Goal: Task Accomplishment & Management: Complete application form

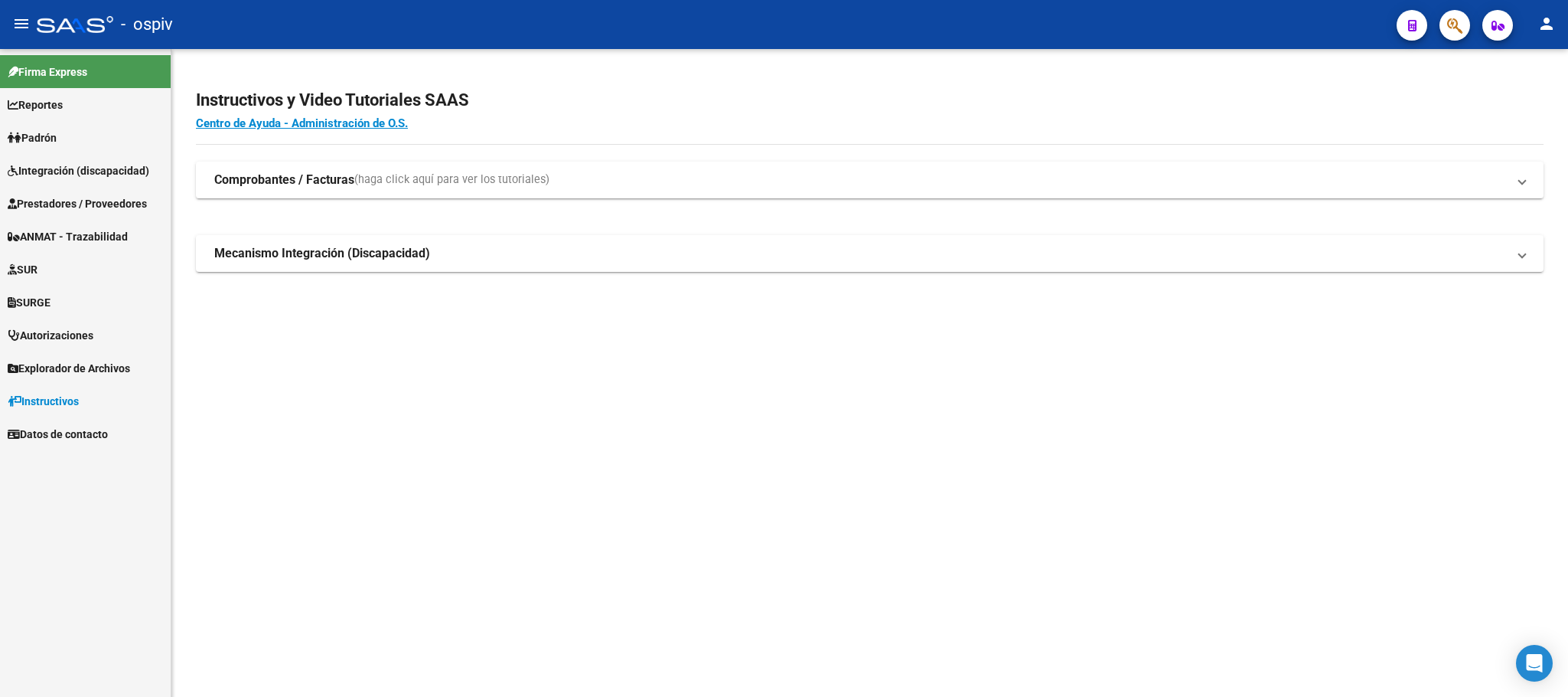
click at [71, 205] on span "Prestadores / Proveedores" at bounding box center [78, 203] width 140 height 16
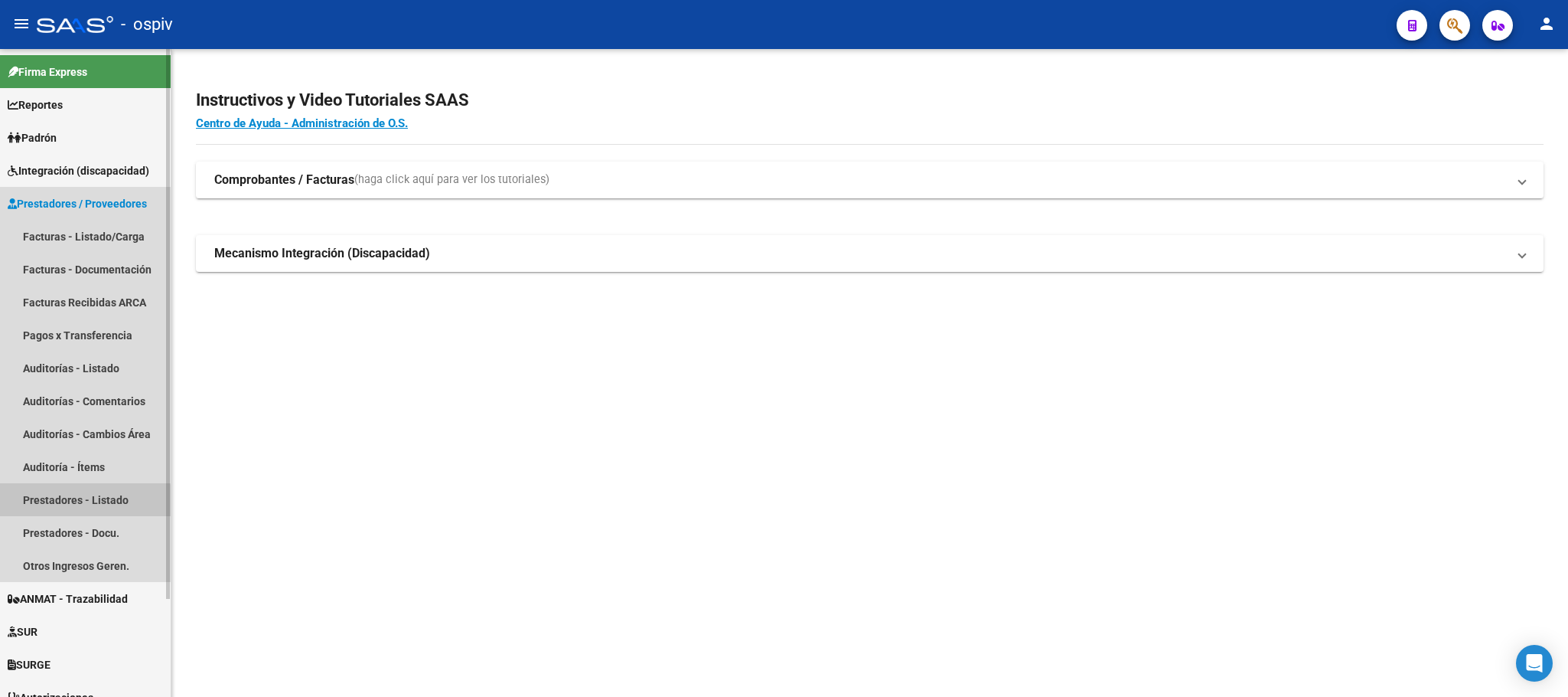
click at [50, 504] on link "Prestadores - Listado" at bounding box center [85, 499] width 171 height 33
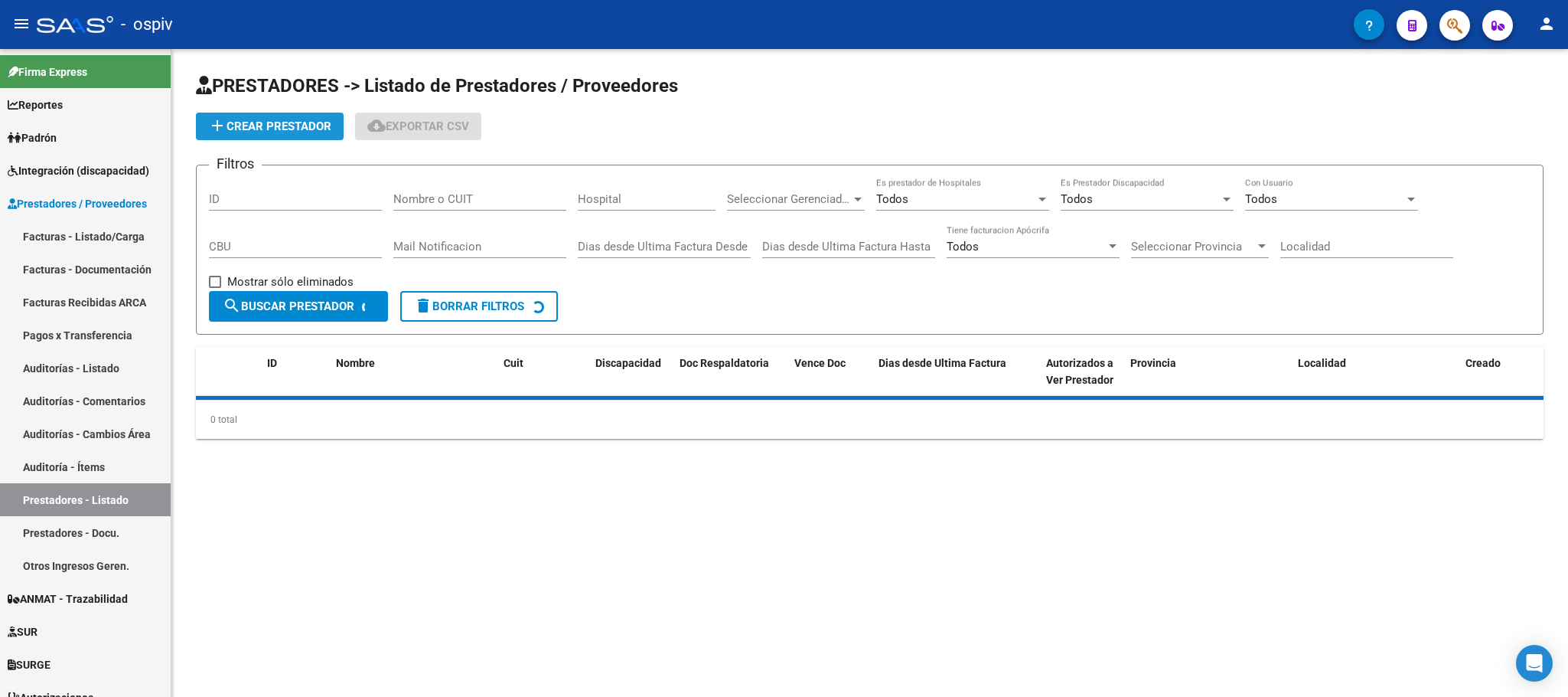
click at [296, 117] on button "add Crear Prestador" at bounding box center [270, 126] width 147 height 27
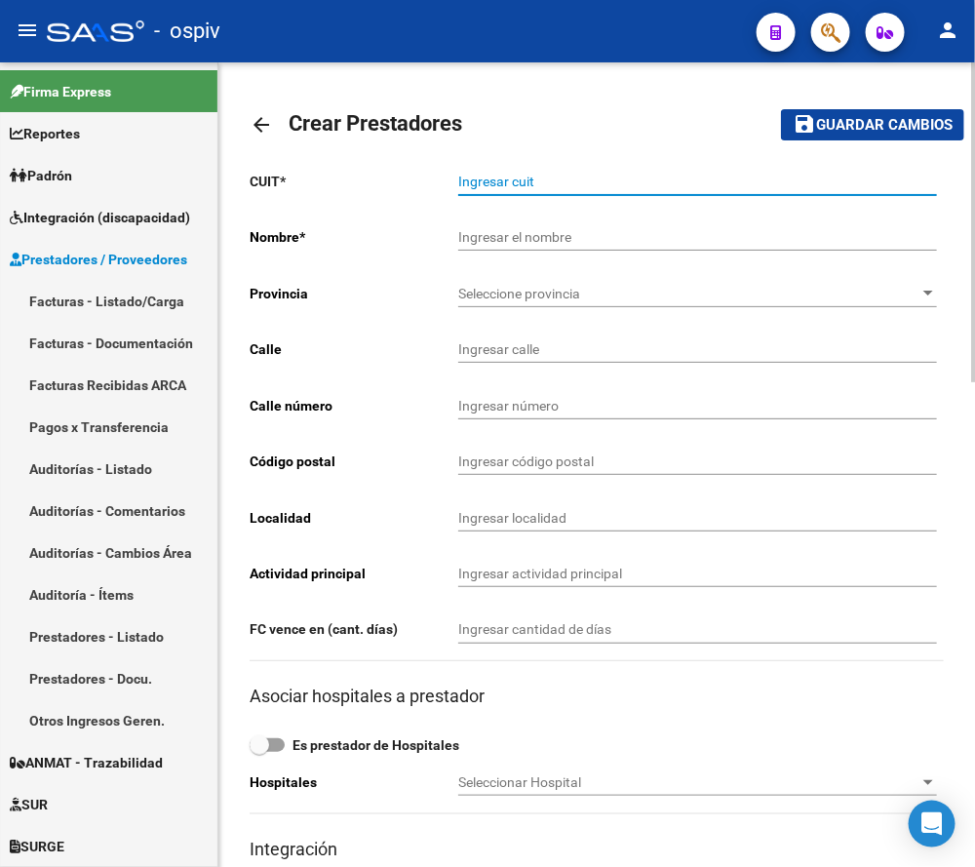
click at [598, 182] on input "Ingresar cuit" at bounding box center [697, 182] width 479 height 17
type input "27-36989077-3"
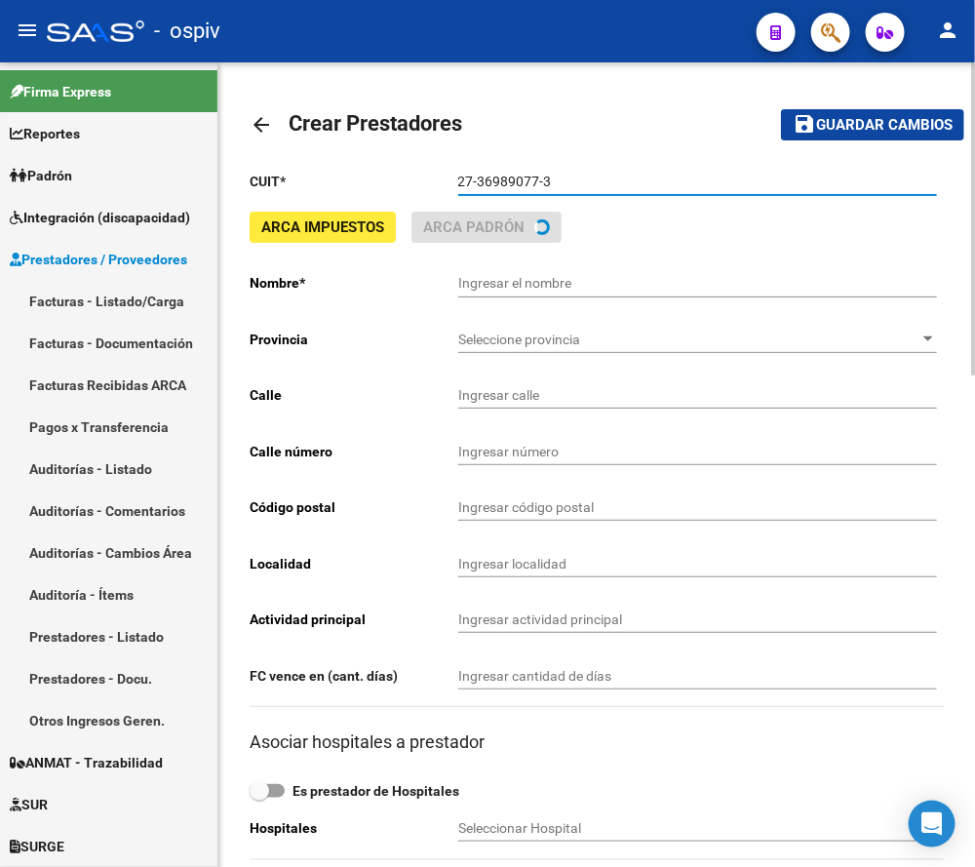
type input "[PERSON_NAME]"
type input "MADRES DE [GEOGRAPHIC_DATA][PERSON_NAME] 633"
type input "633"
type input "1879"
type input "QUILMES OESTE"
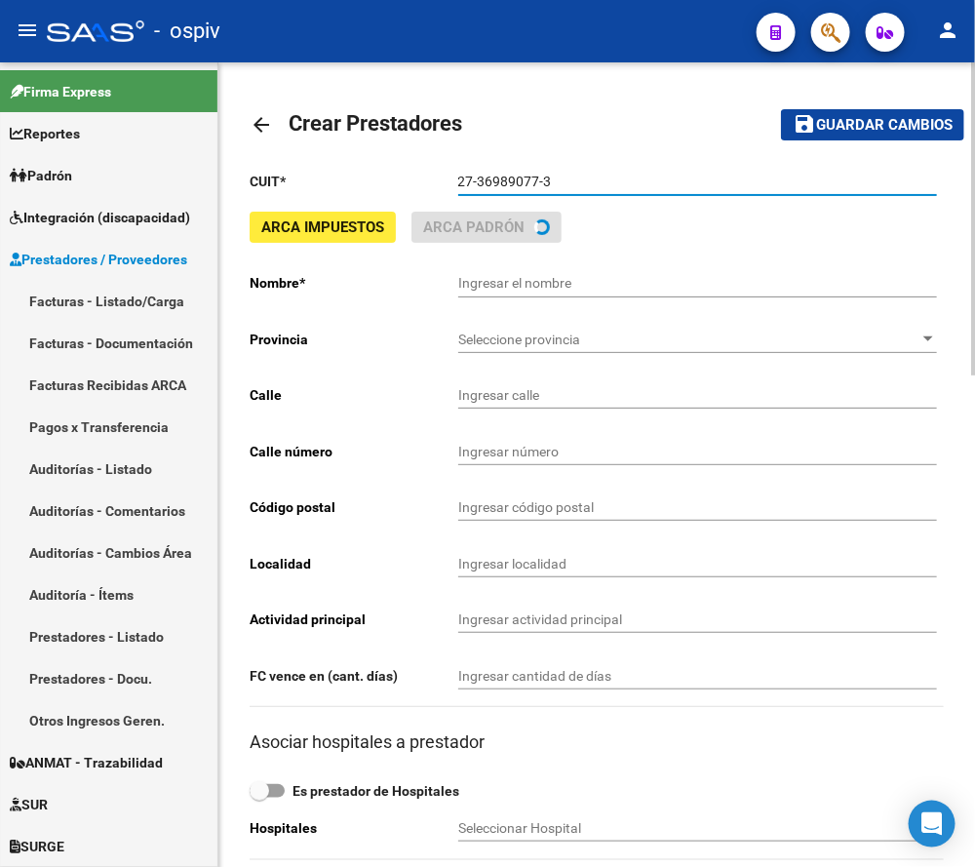
type input "863200"
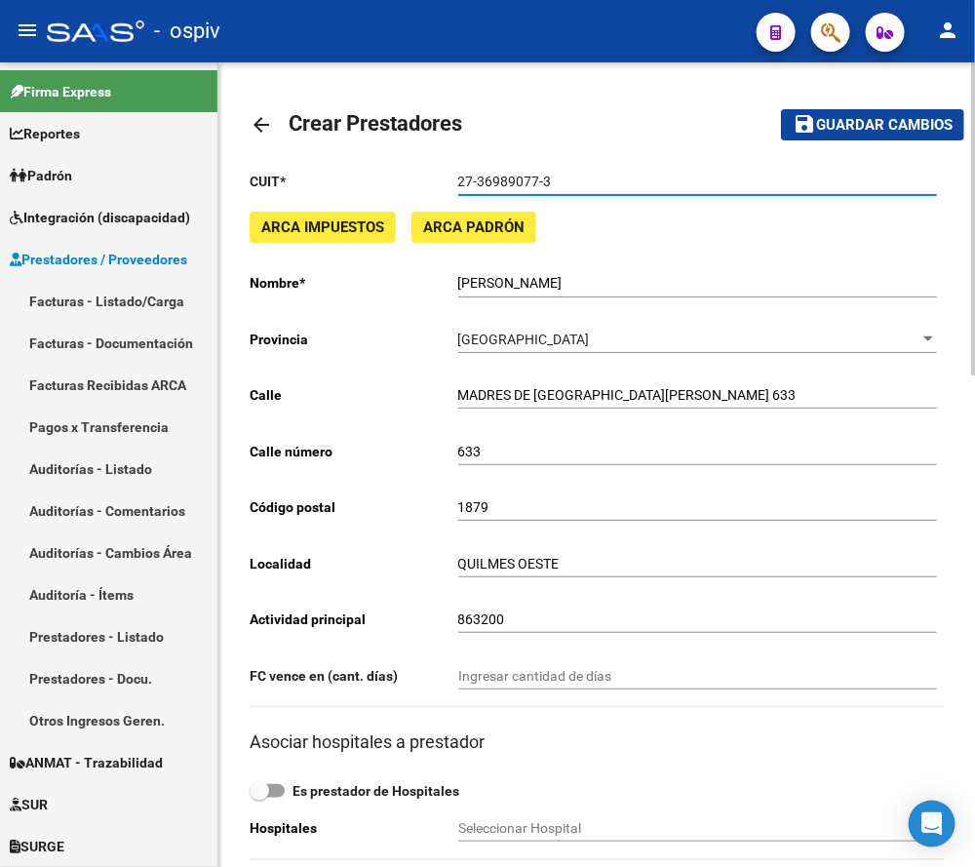
type input "27-36989077-3"
click at [885, 117] on span "Guardar cambios" at bounding box center [884, 126] width 137 height 18
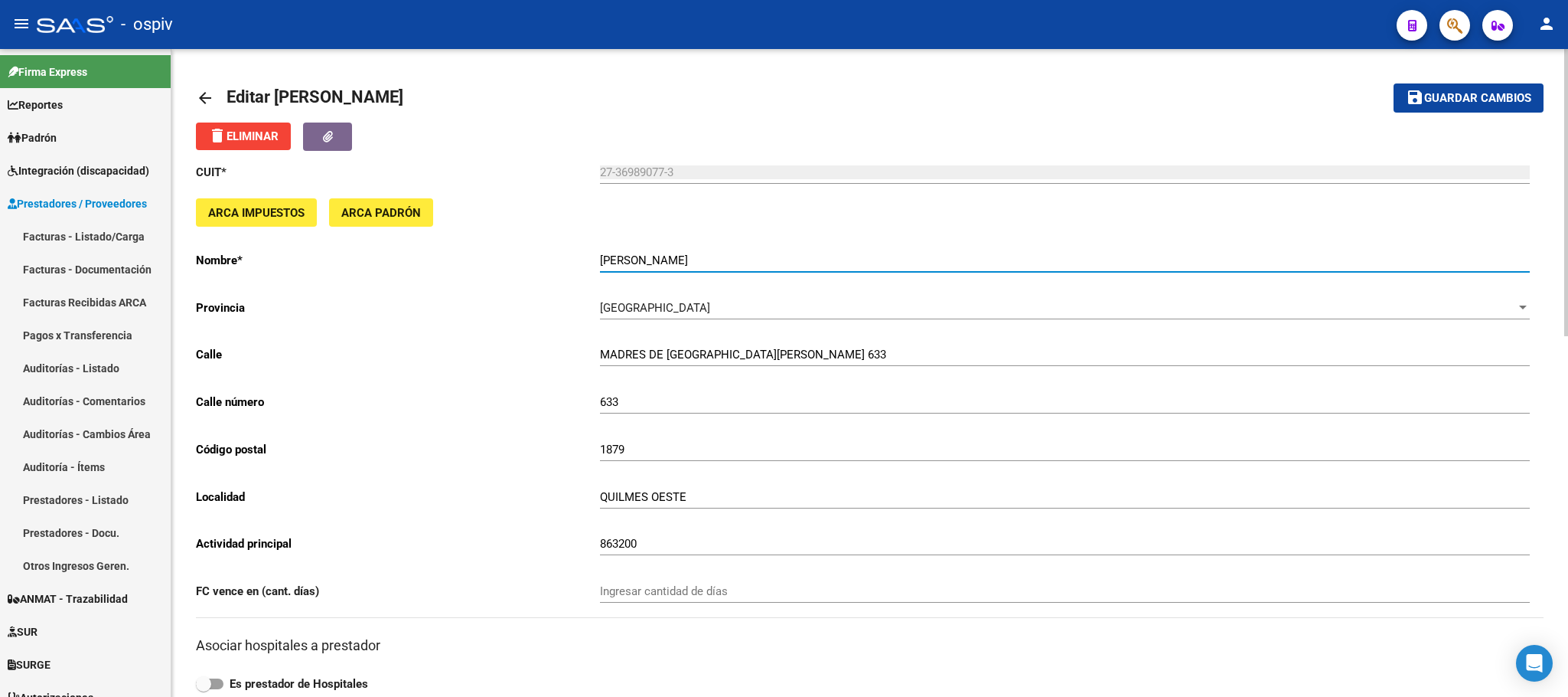
drag, startPoint x: 707, startPoint y: 261, endPoint x: 592, endPoint y: 261, distance: 115.0
click at [592, 261] on app-form-text-field "Nombre * SENNA CATERINA Ingresar el nombre" at bounding box center [863, 261] width 1333 height 14
drag, startPoint x: 710, startPoint y: 231, endPoint x: 691, endPoint y: 199, distance: 37.2
click at [712, 230] on div "ARCA Impuestos ARCA Padrón" at bounding box center [870, 219] width 1348 height 41
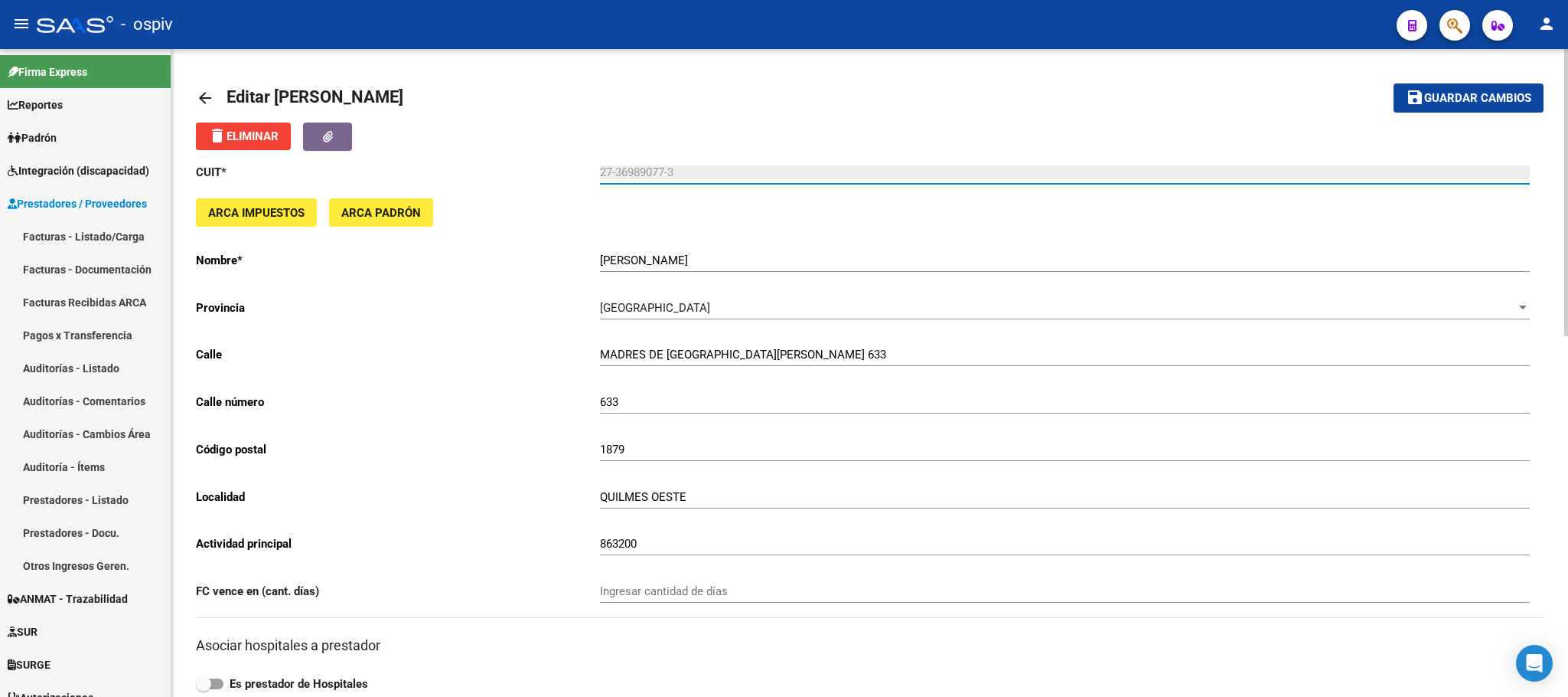
drag, startPoint x: 680, startPoint y: 170, endPoint x: 591, endPoint y: 171, distance: 89.0
click at [591, 171] on app-form-text-field "CUIT * 27-36989077-3 Ingresar cuit" at bounding box center [863, 173] width 1333 height 14
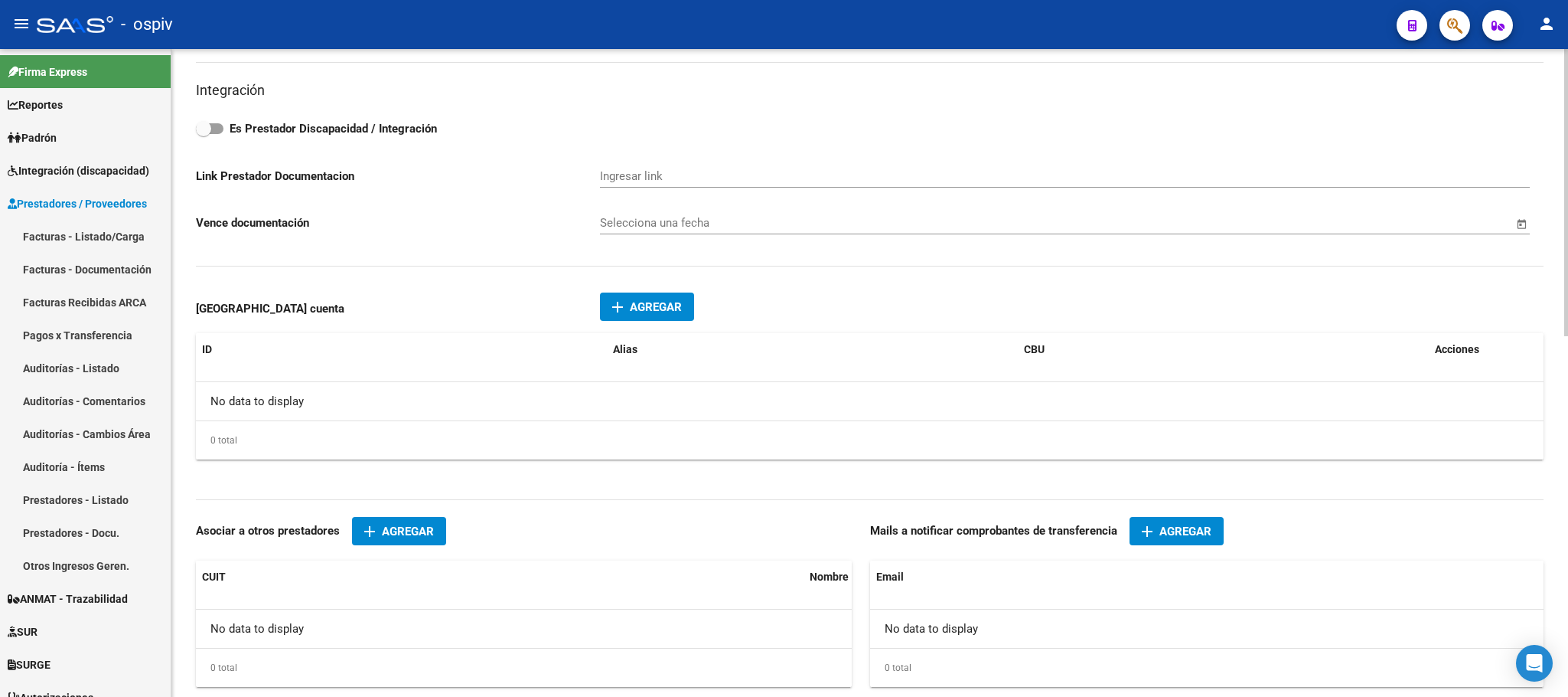
scroll to position [814, 0]
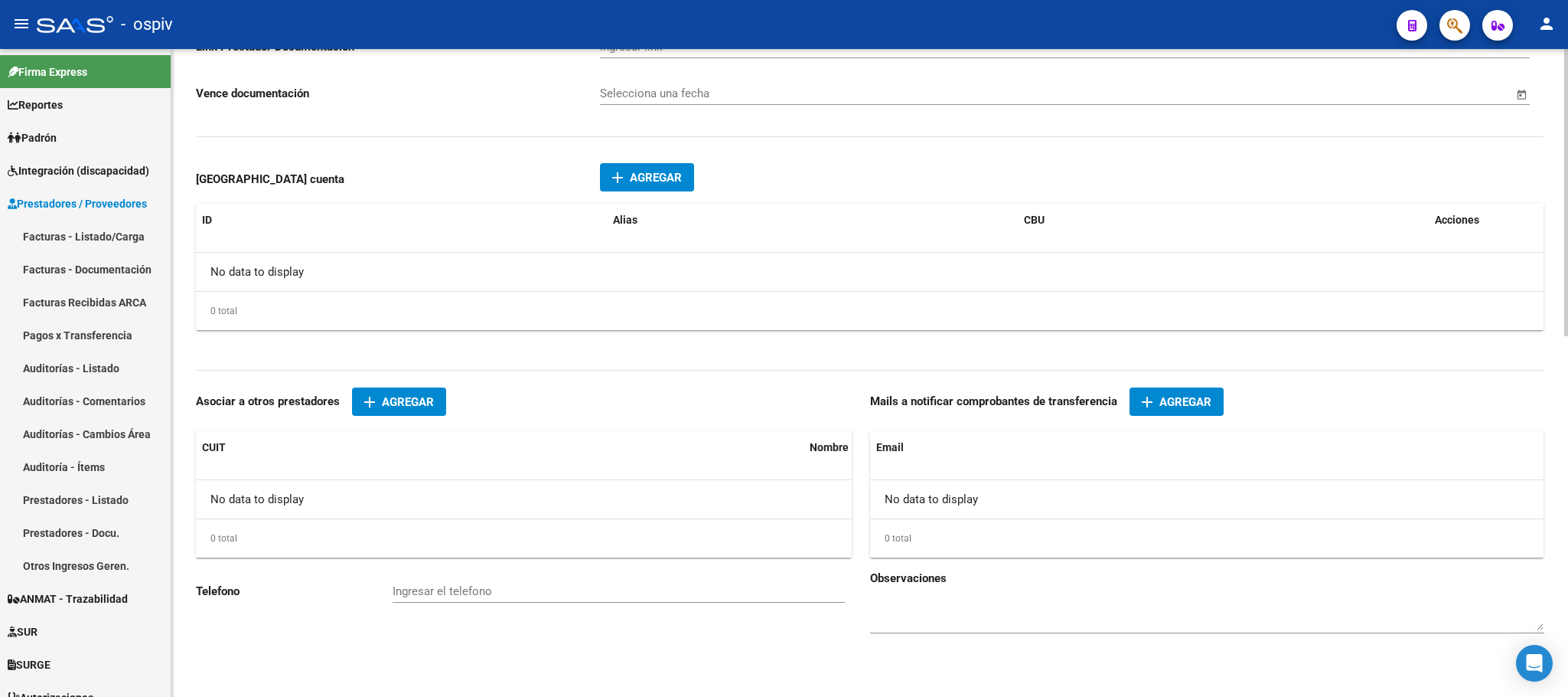
click at [1167, 409] on button "add Agregar" at bounding box center [1177, 402] width 94 height 28
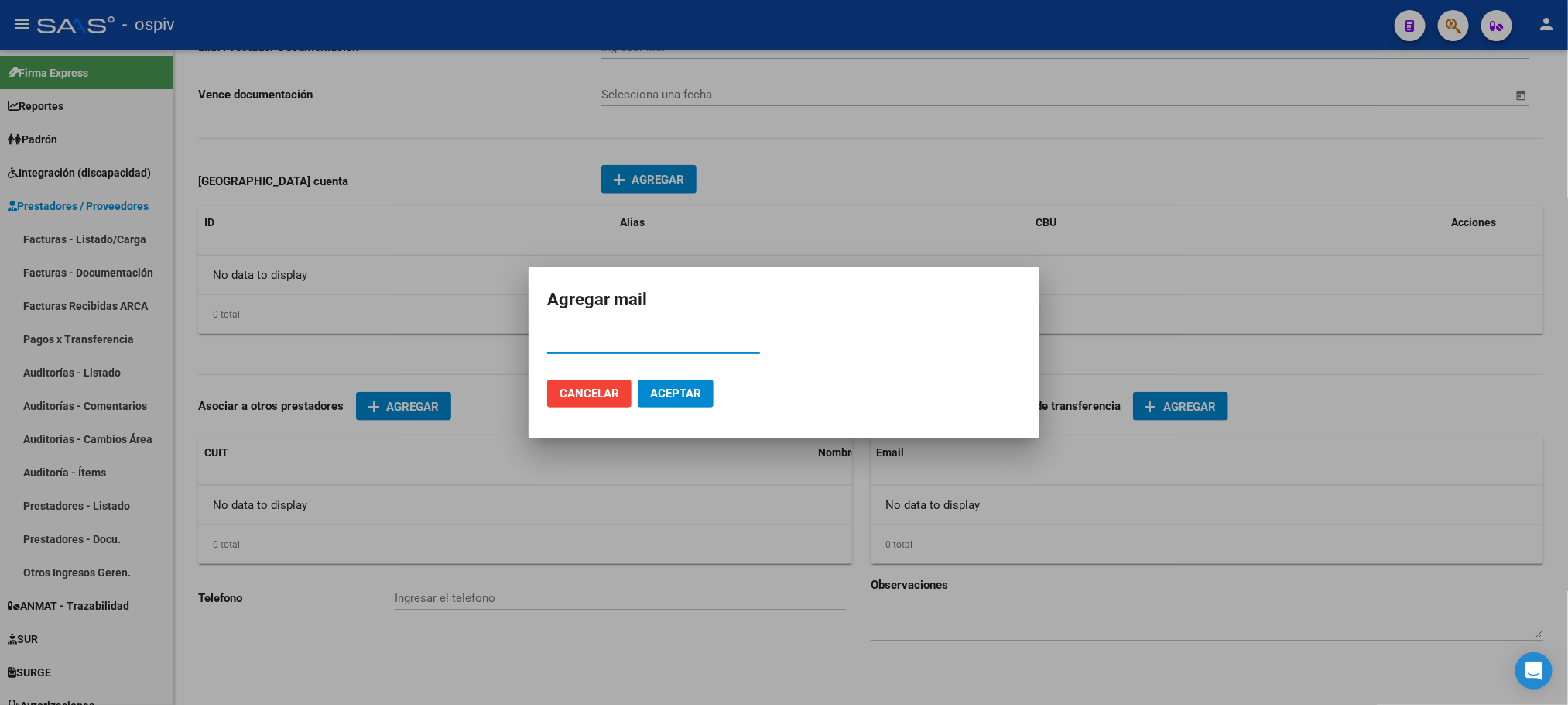
click at [592, 340] on input "Email" at bounding box center [654, 341] width 213 height 14
paste input "[PERSON_NAME][EMAIL_ADDRESS][PERSON_NAME][DOMAIN_NAME]"
type input "[PERSON_NAME][EMAIL_ADDRESS][PERSON_NAME][DOMAIN_NAME]"
click at [681, 395] on span "Aceptar" at bounding box center [675, 394] width 51 height 14
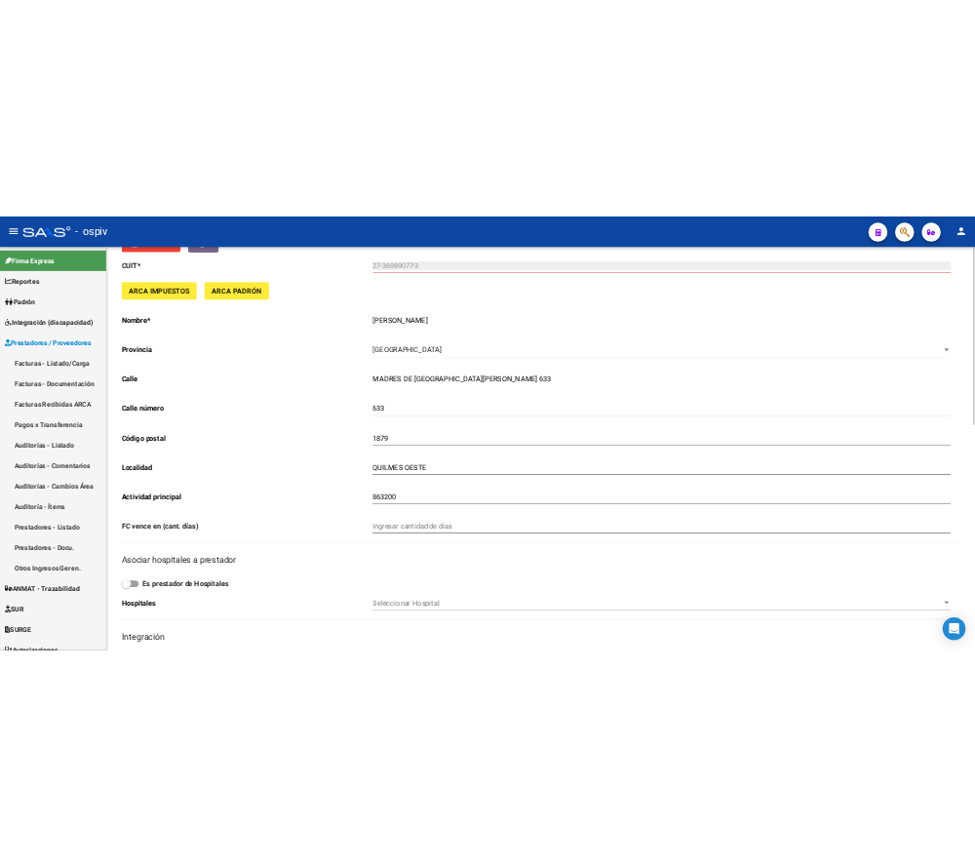
scroll to position [0, 0]
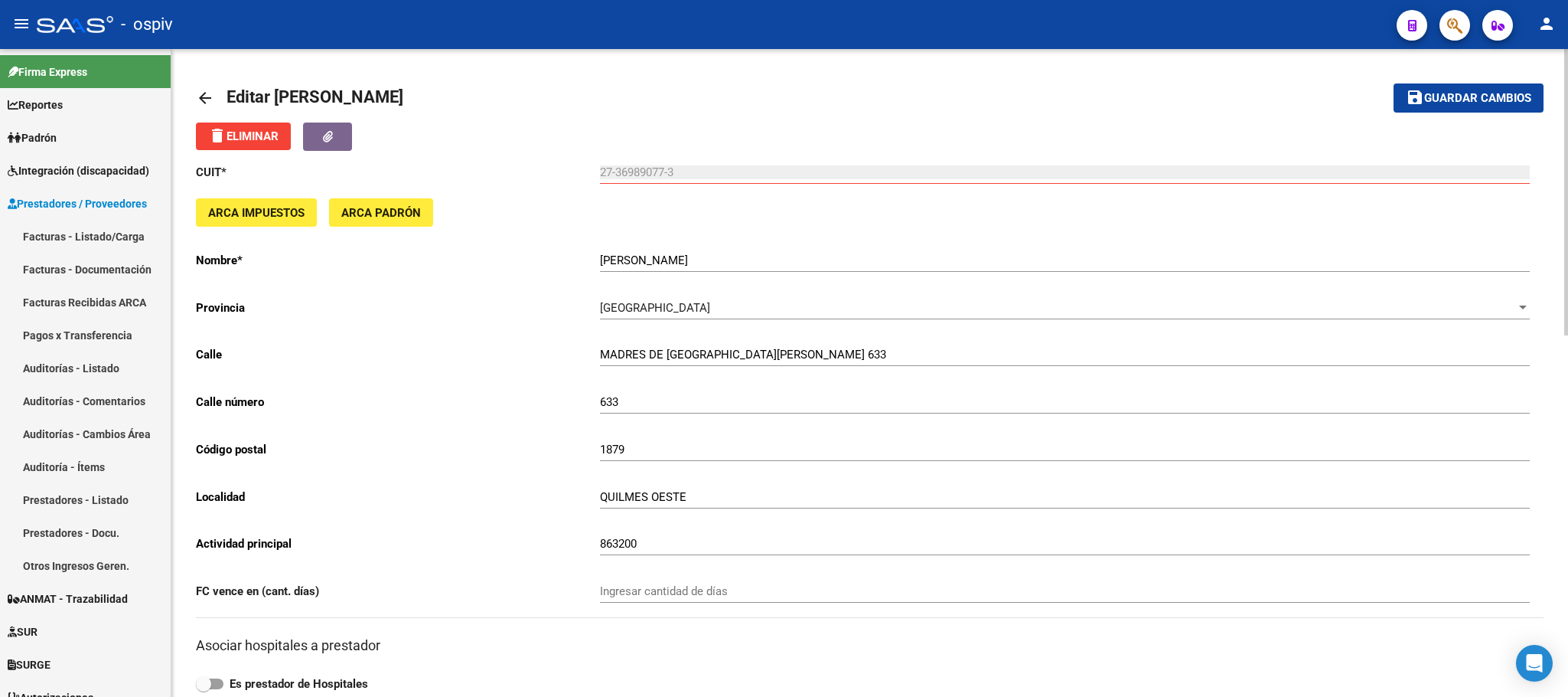
click at [1479, 99] on span "Guardar cambios" at bounding box center [1477, 99] width 107 height 14
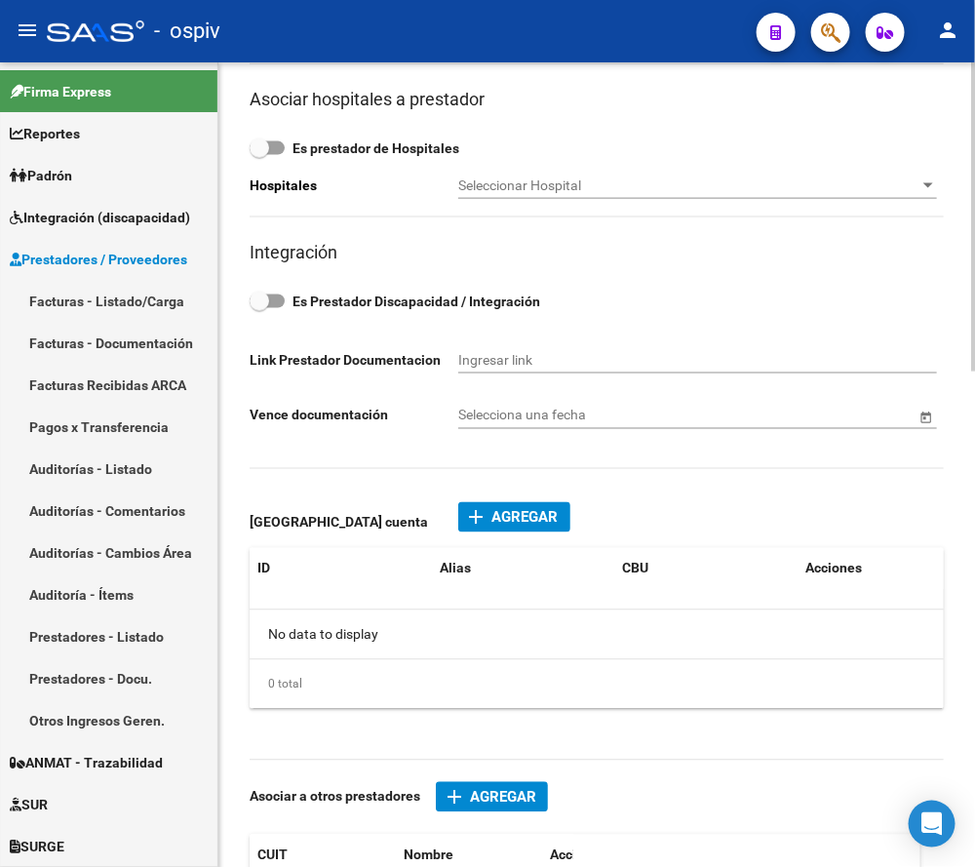
scroll to position [732, 0]
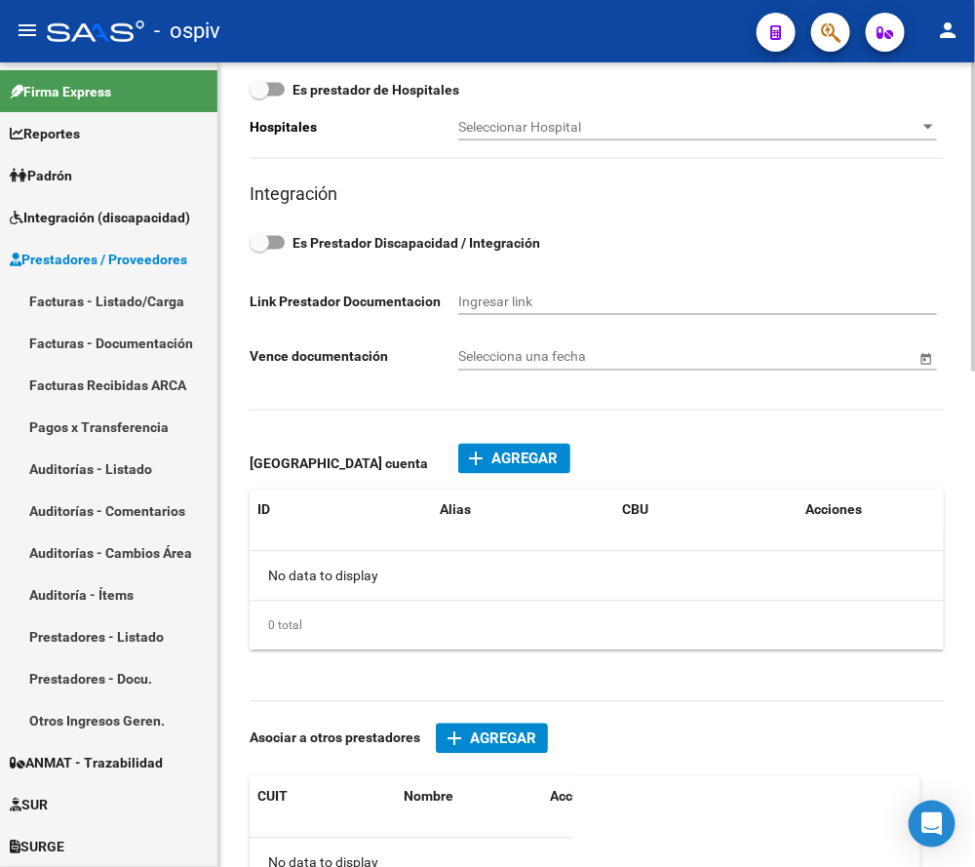
click at [536, 455] on span "Agregar" at bounding box center [526, 460] width 66 height 18
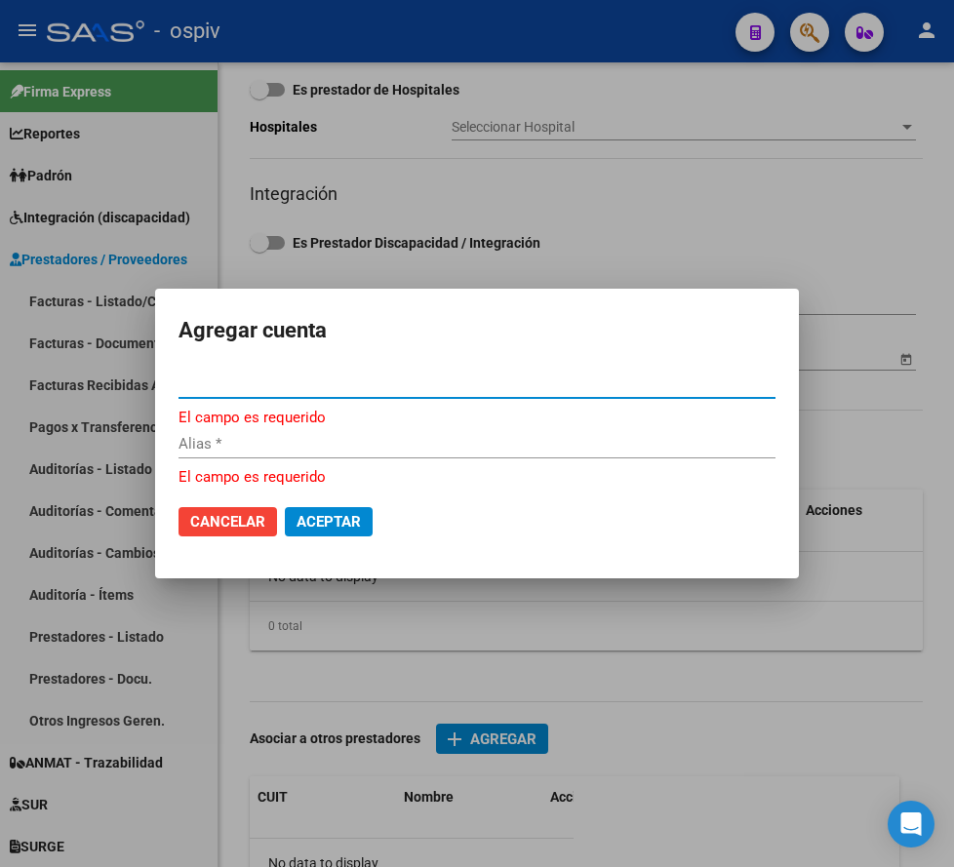
click at [334, 389] on input "CBU *" at bounding box center [477, 384] width 597 height 18
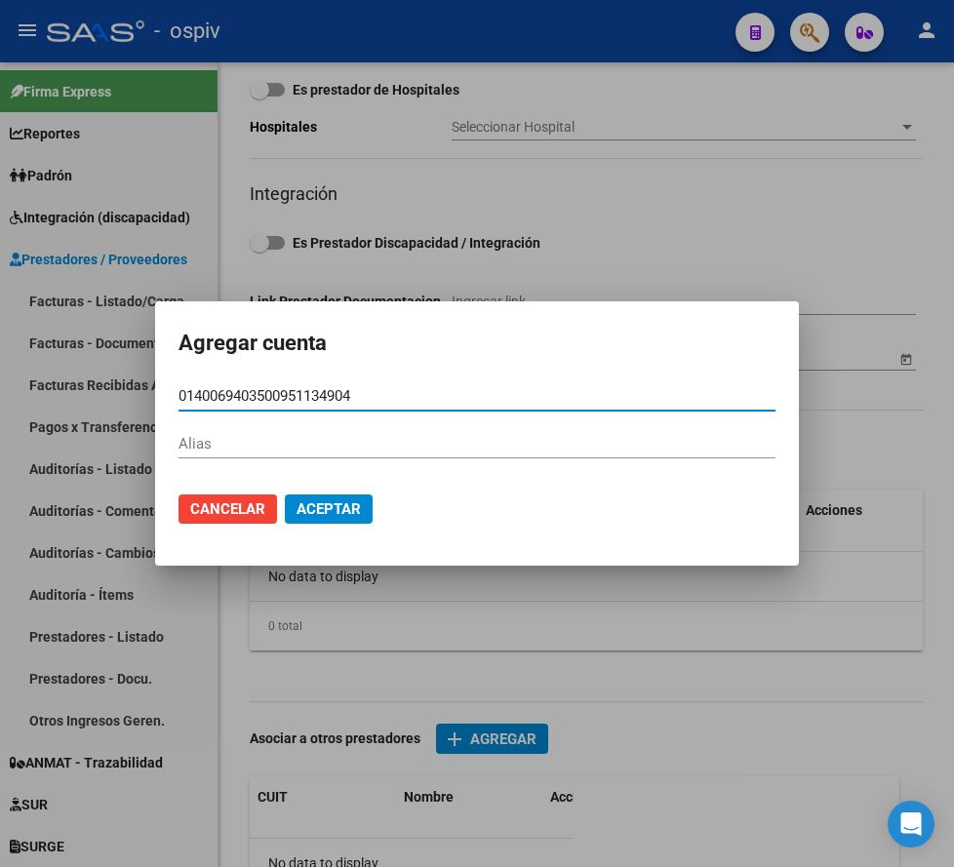
type input "0140069403500951134904"
click at [332, 503] on span "Aceptar" at bounding box center [329, 509] width 64 height 18
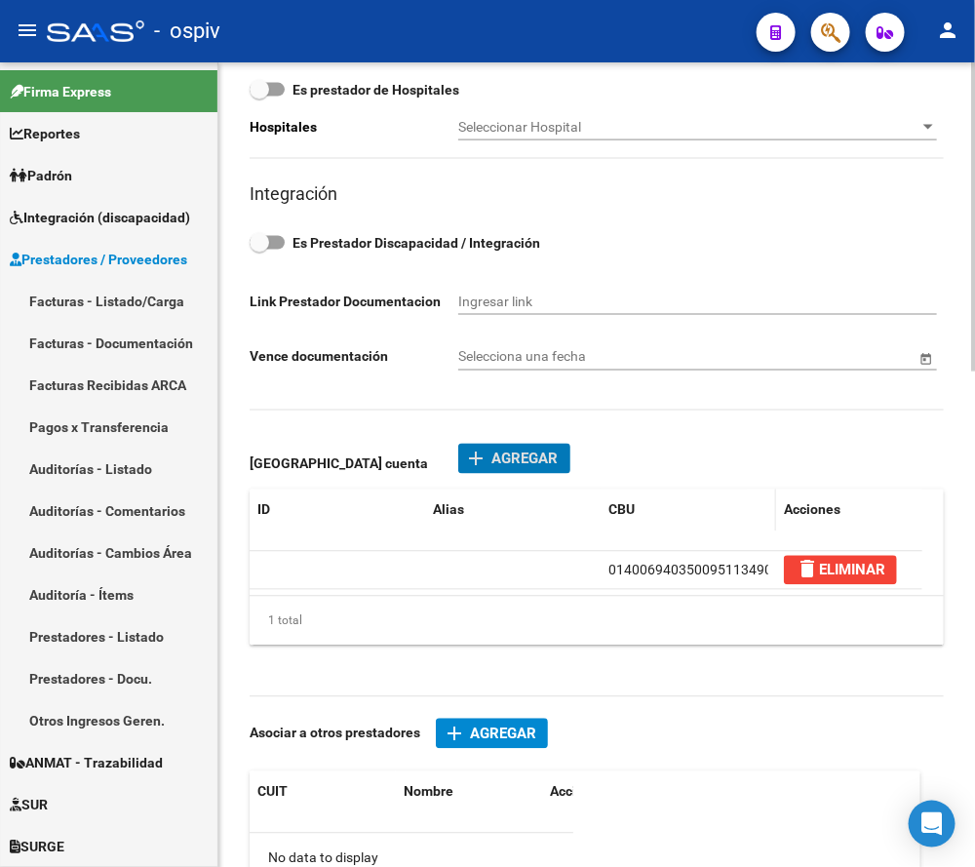
scroll to position [0, 0]
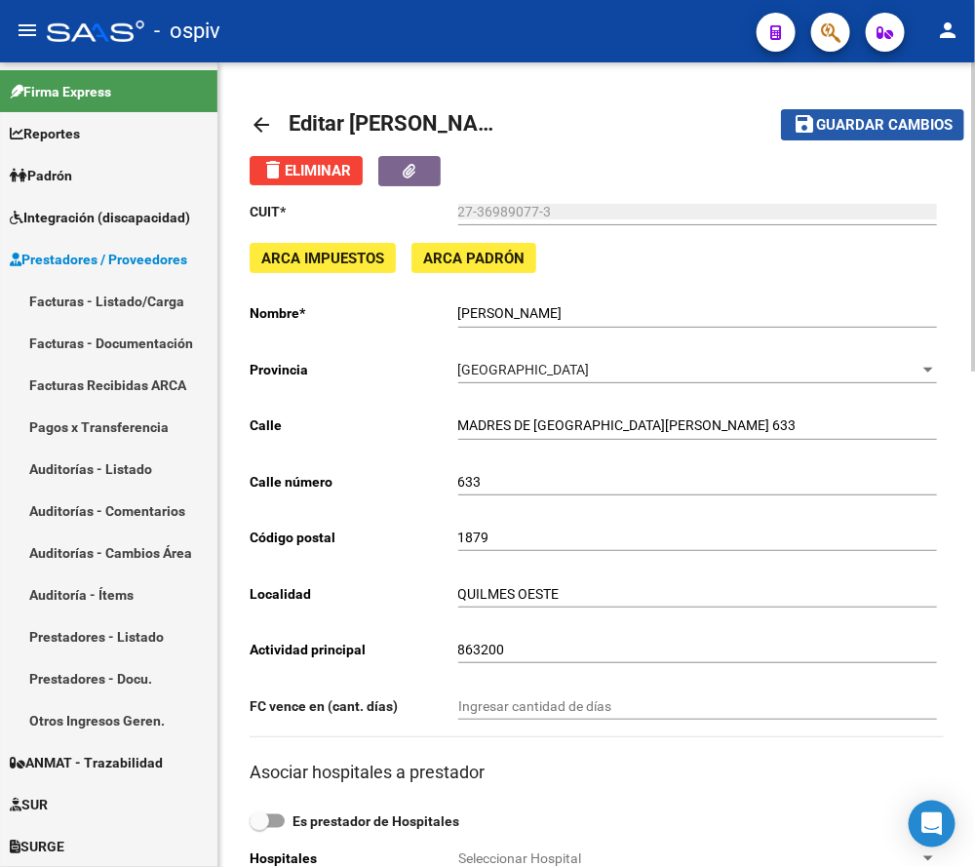
click at [898, 121] on span "Guardar cambios" at bounding box center [884, 126] width 137 height 18
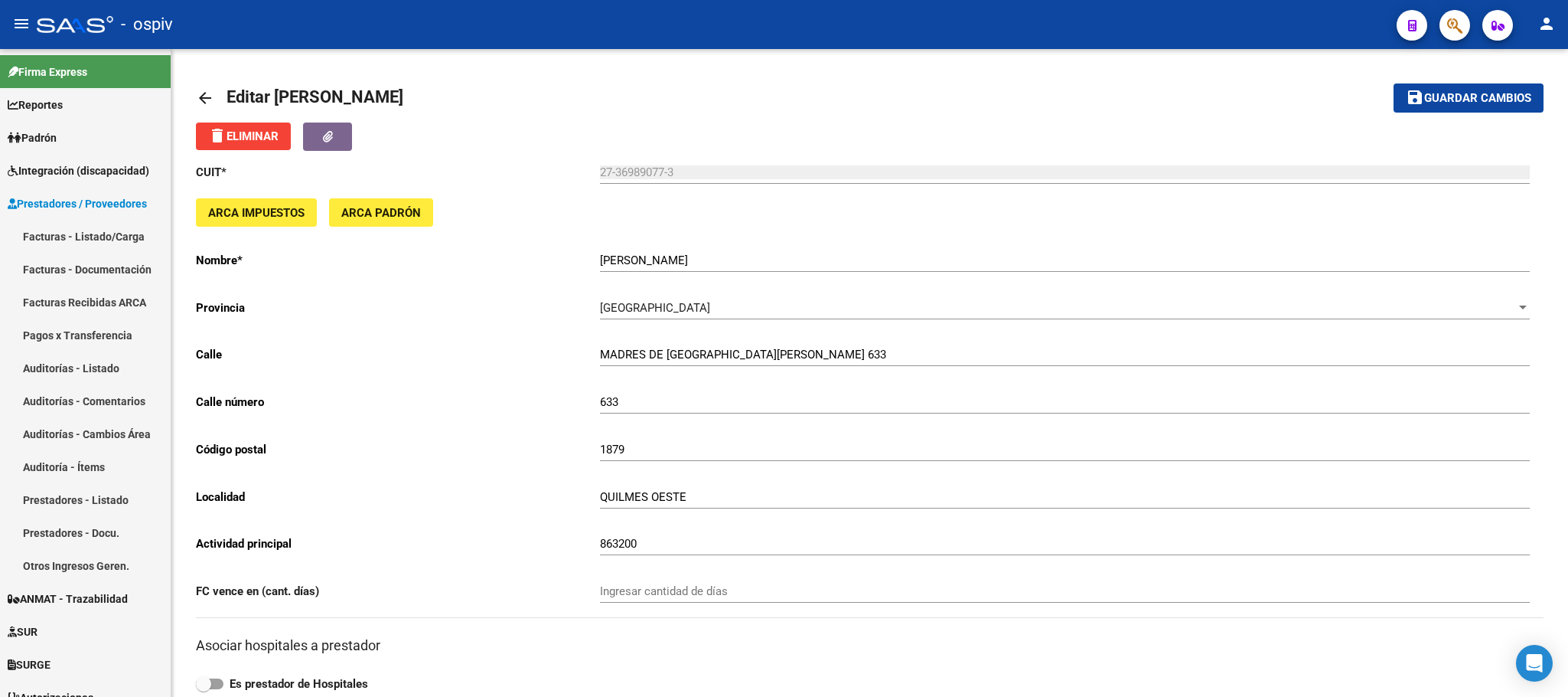
click at [980, 18] on div "- ospiv" at bounding box center [711, 24] width 1348 height 34
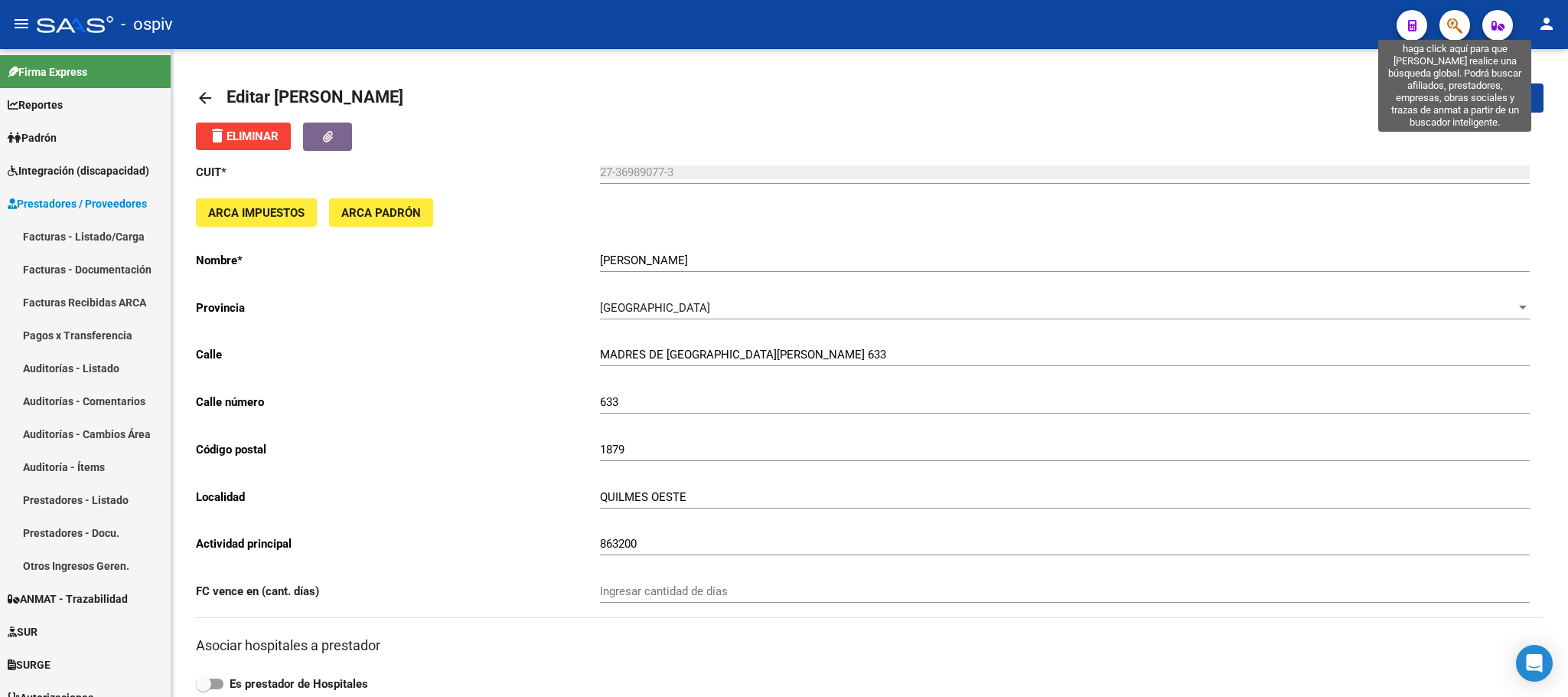
click at [1449, 16] on icon "button" at bounding box center [1455, 25] width 16 height 17
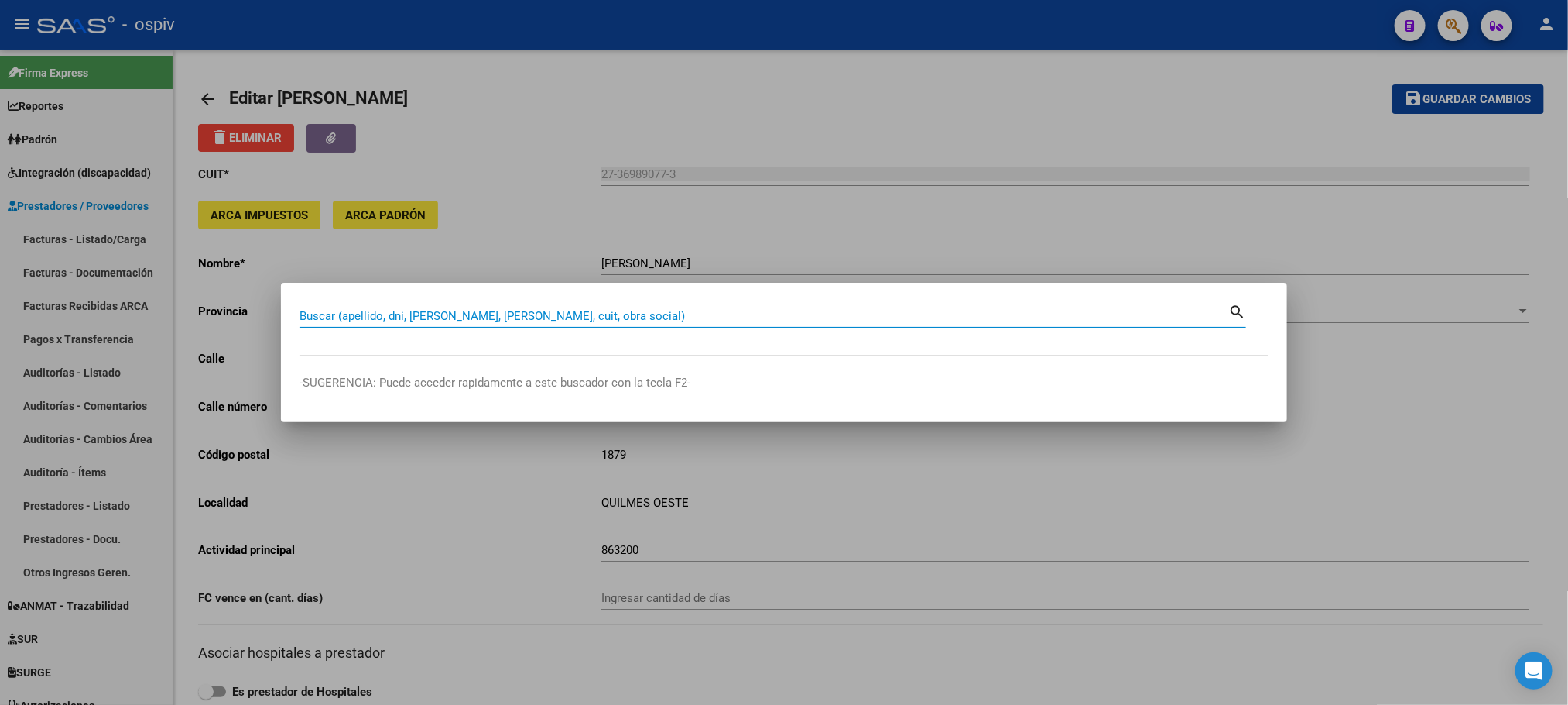
click at [632, 316] on input "Buscar (apellido, dni, [PERSON_NAME], [PERSON_NAME], cuit, obra social)" at bounding box center [763, 316] width 929 height 14
type input "35759910"
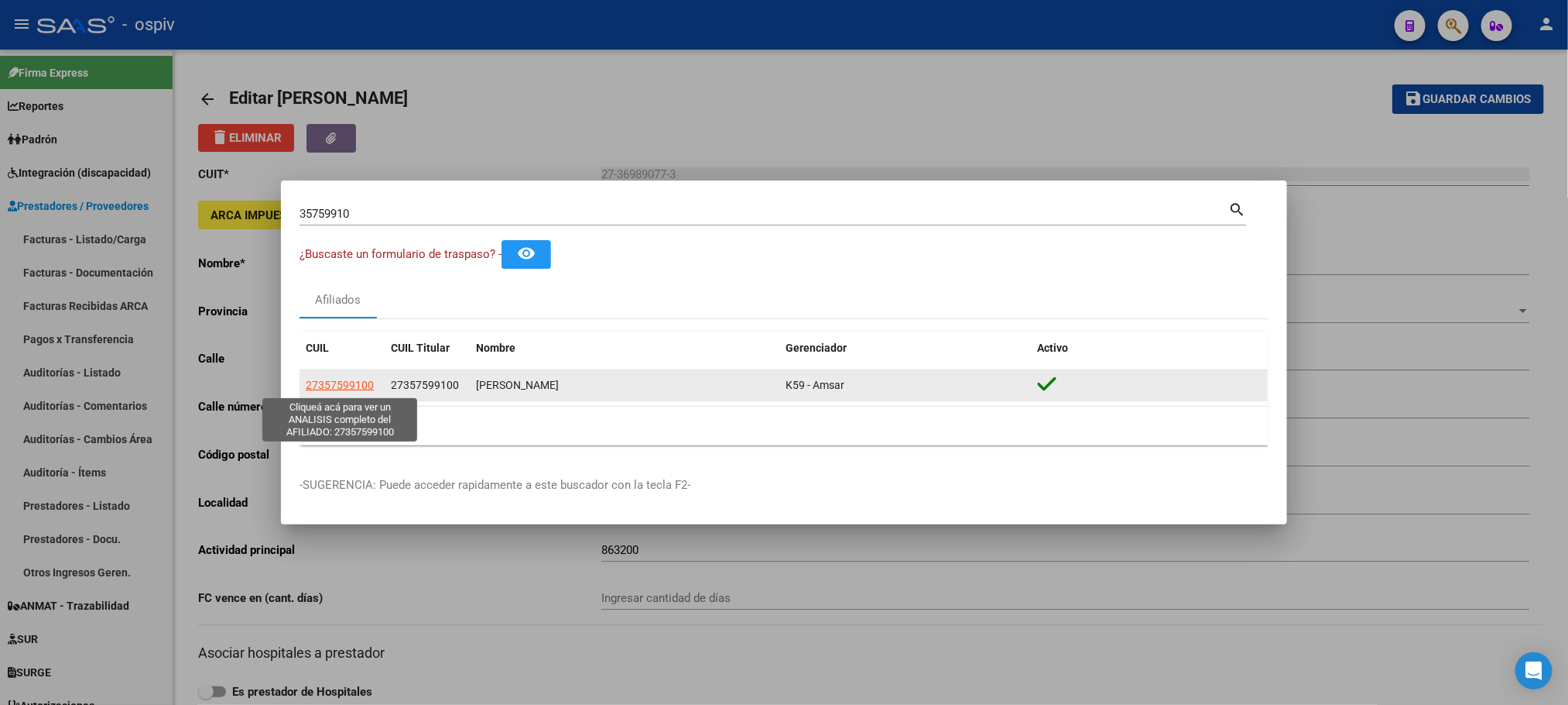
click at [328, 388] on span "27357599100" at bounding box center [340, 385] width 68 height 13
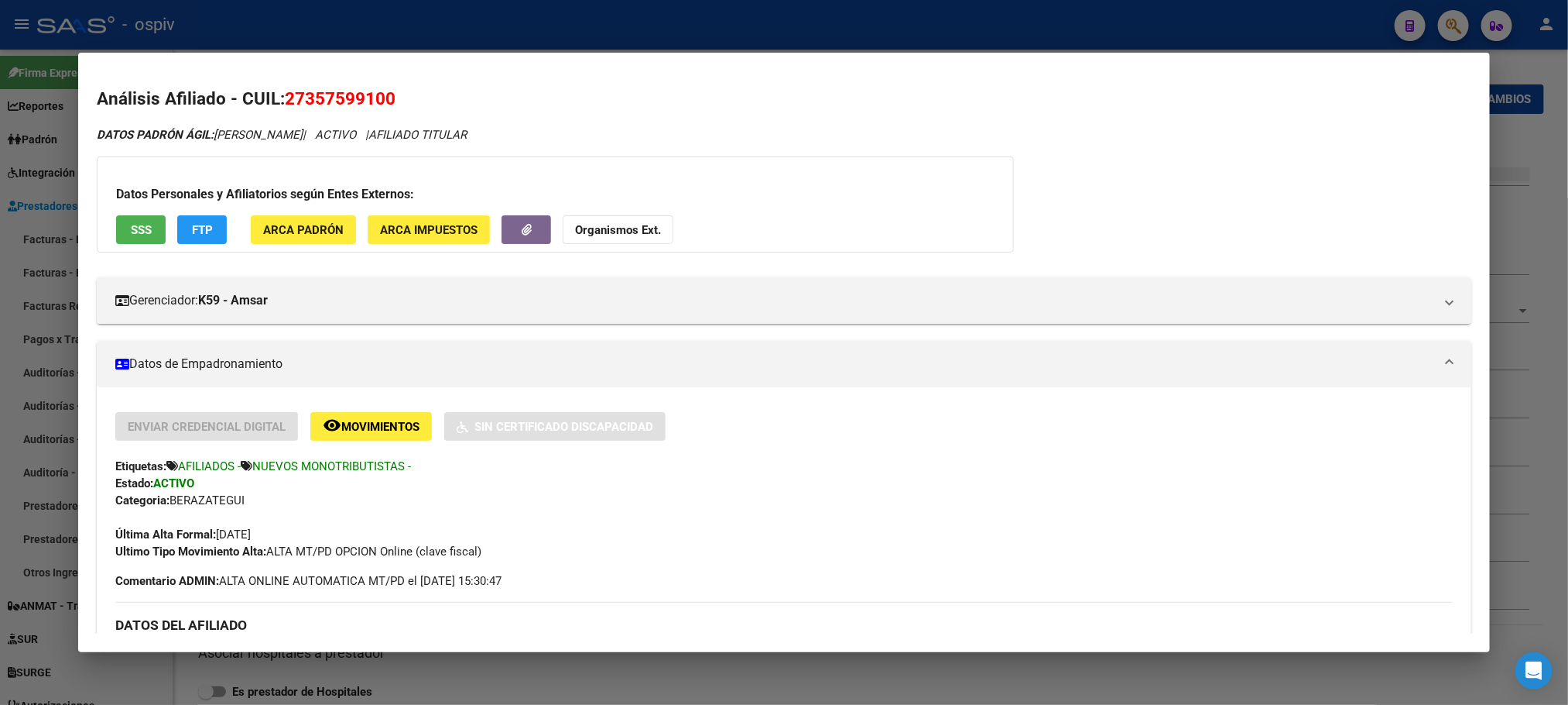
click at [131, 235] on span "SSS" at bounding box center [141, 230] width 21 height 14
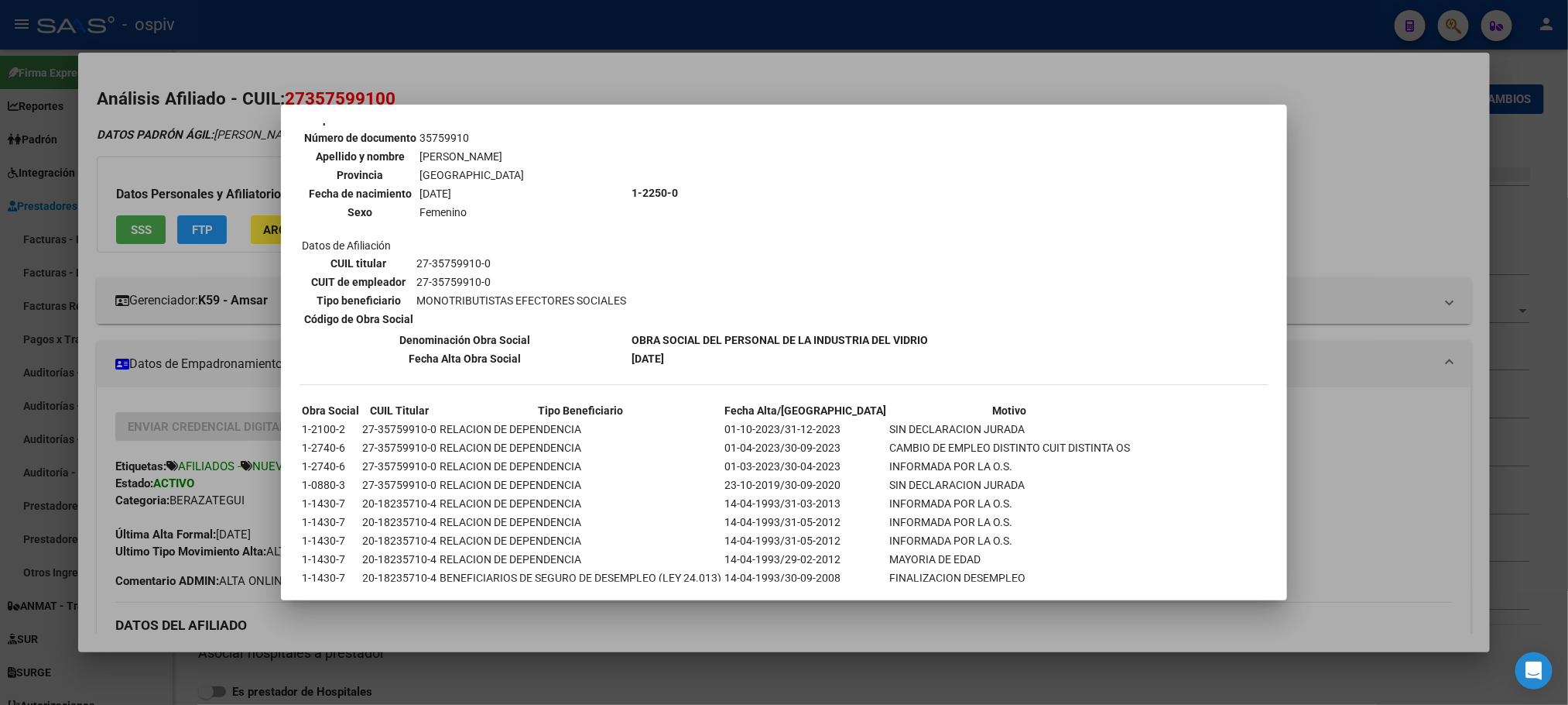
scroll to position [191, 0]
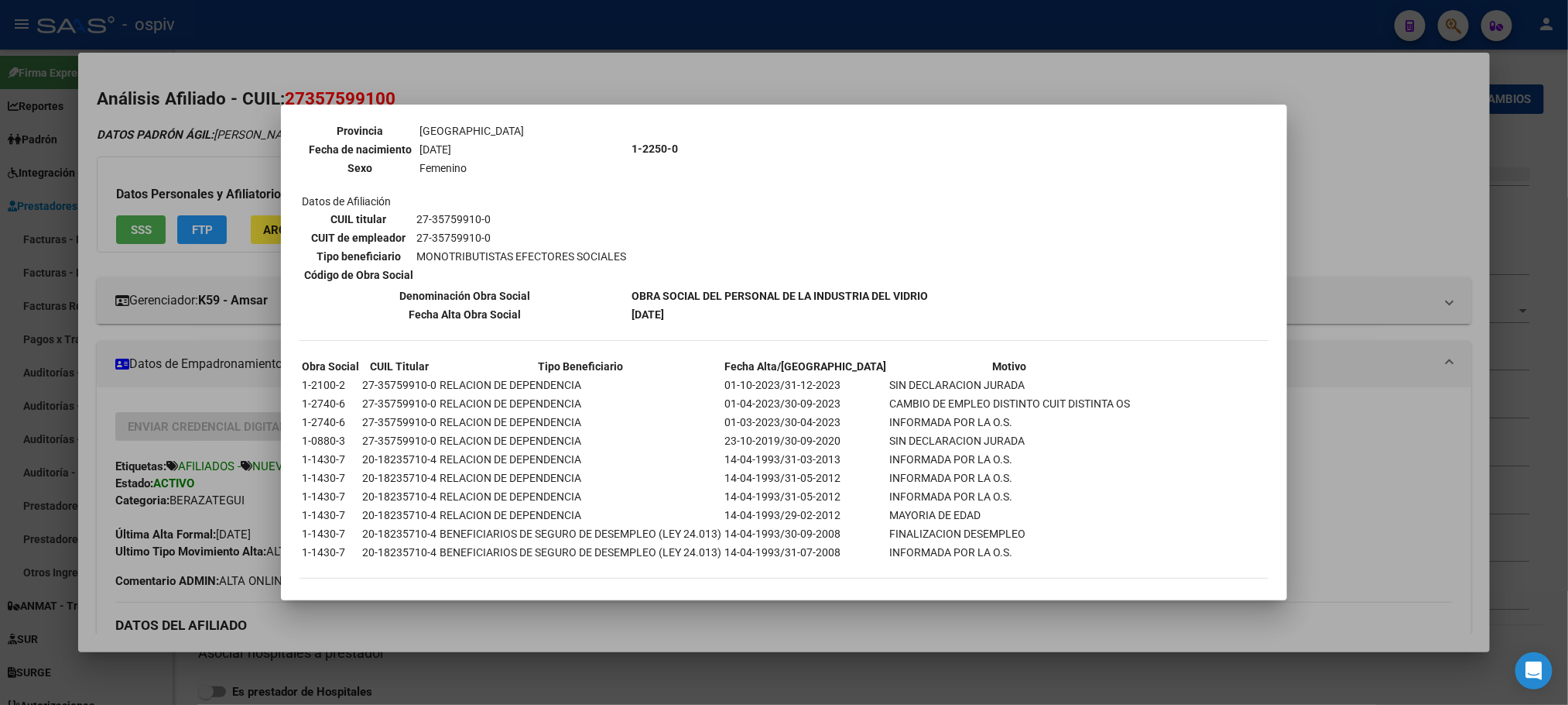
click at [658, 36] on div at bounding box center [784, 352] width 1568 height 705
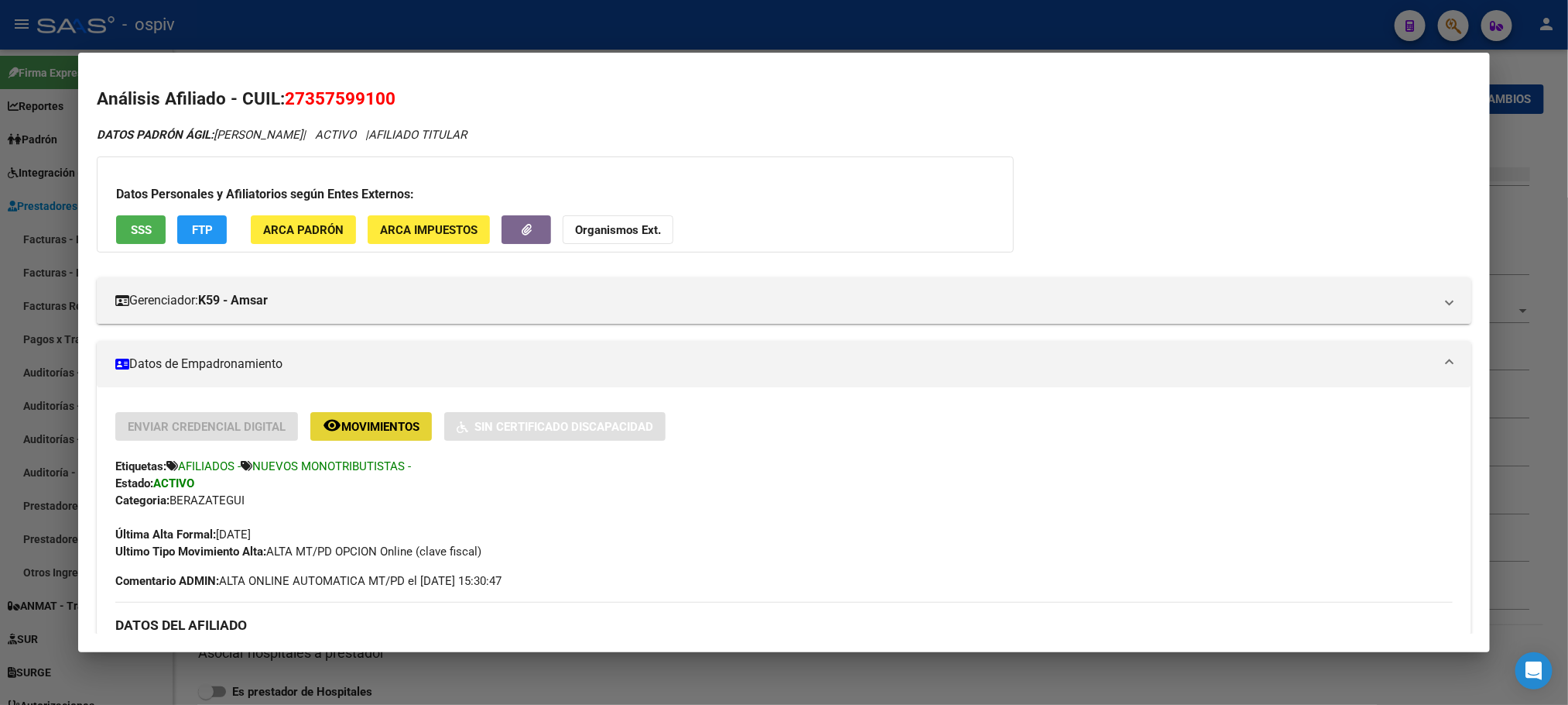
click at [356, 437] on button "remove_red_eye Movimientos" at bounding box center [371, 426] width 121 height 29
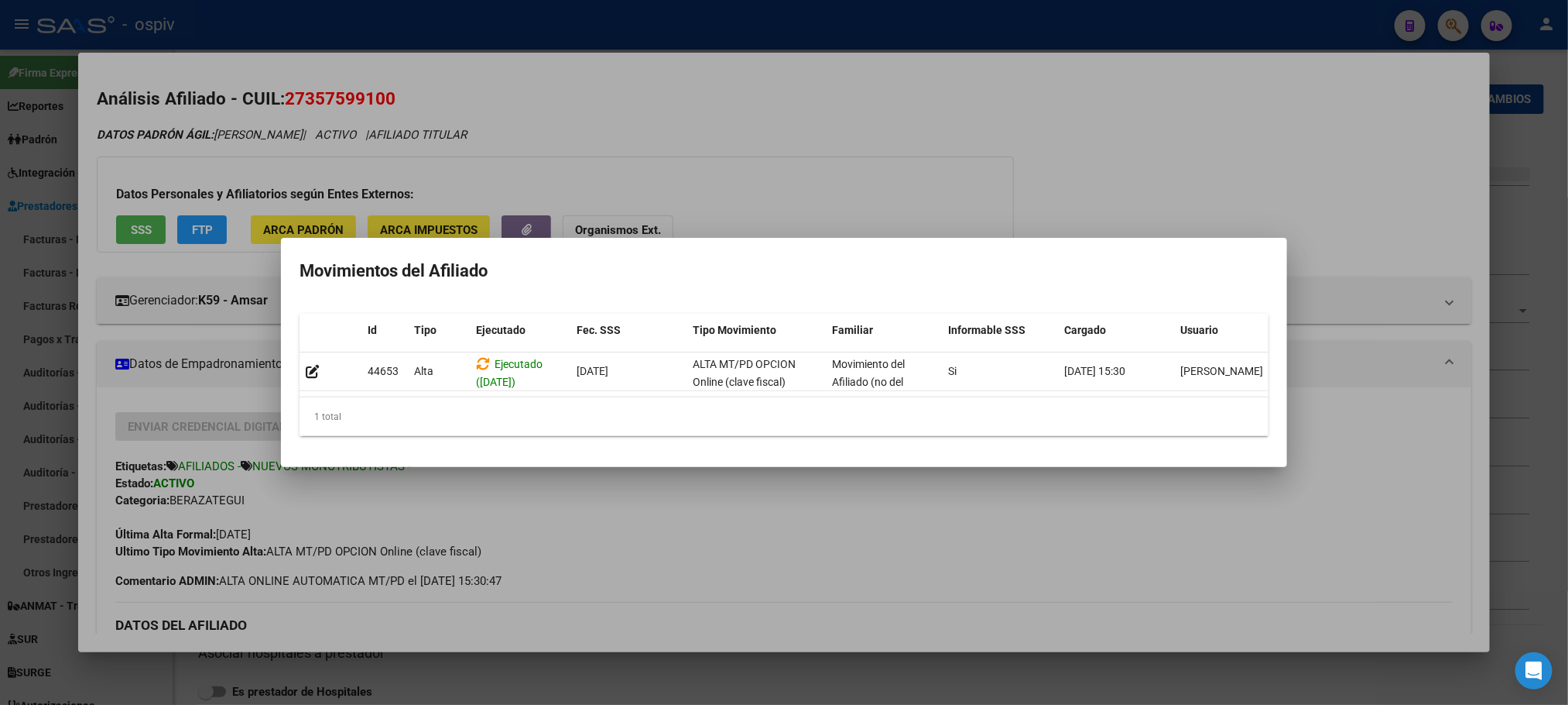
click at [1129, 181] on div at bounding box center [784, 352] width 1568 height 705
